Goal: Task Accomplishment & Management: Manage account settings

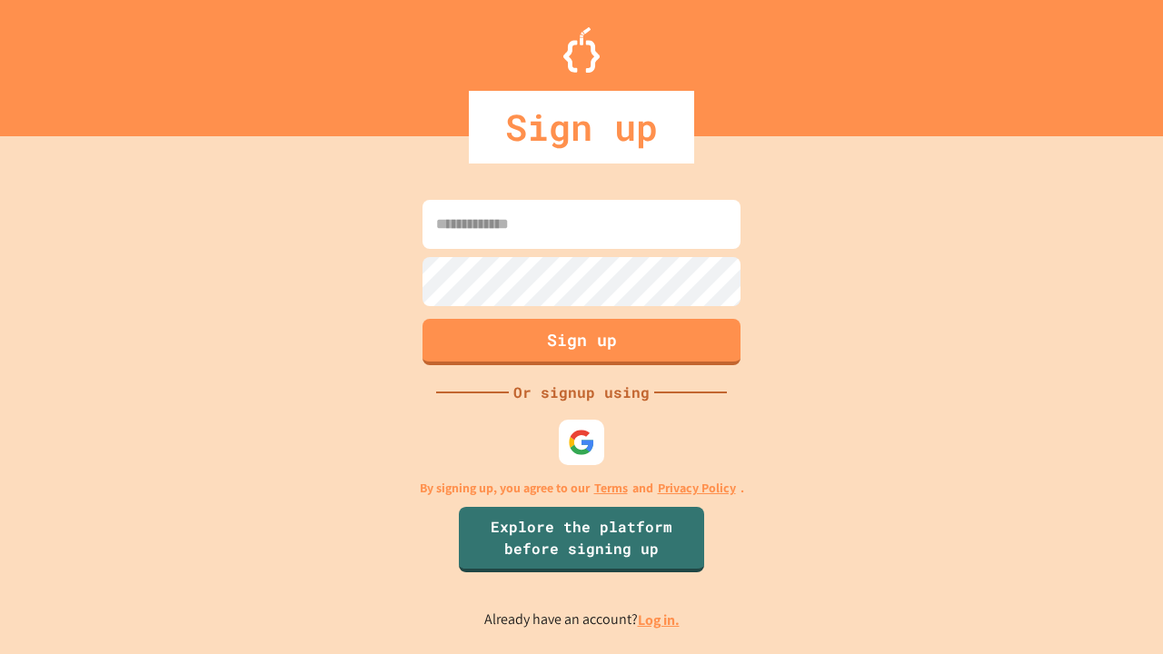
click at [660, 620] on link "Log in." at bounding box center [659, 620] width 42 height 19
